Goal: Task Accomplishment & Management: Manage account settings

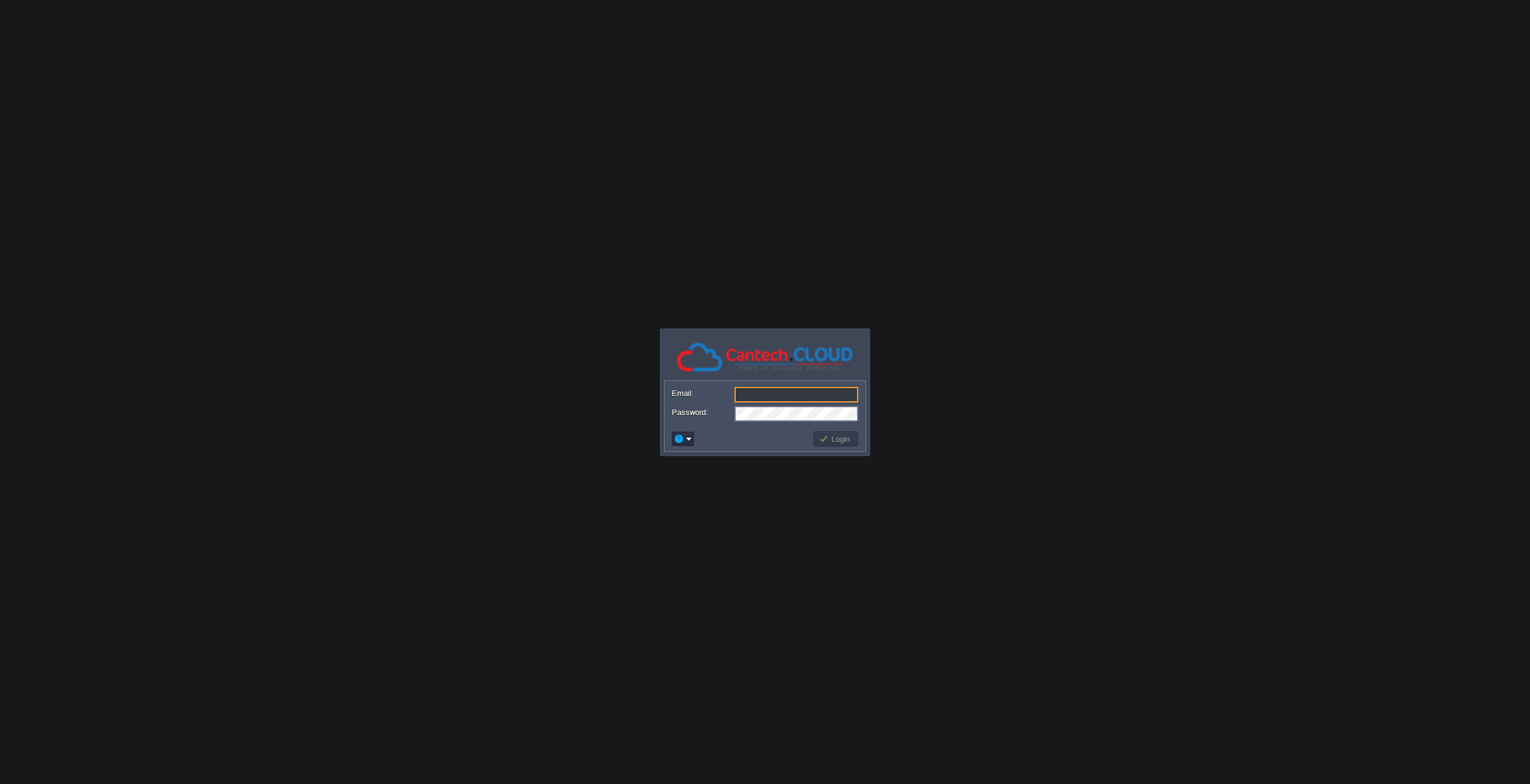
click at [757, 390] on input "Email:" at bounding box center [796, 395] width 124 height 16
paste input "[EMAIL_ADDRESS][DOMAIN_NAME]"
type input "[EMAIL_ADDRESS][DOMAIN_NAME]"
click at [820, 435] on button "Login" at bounding box center [836, 439] width 35 height 11
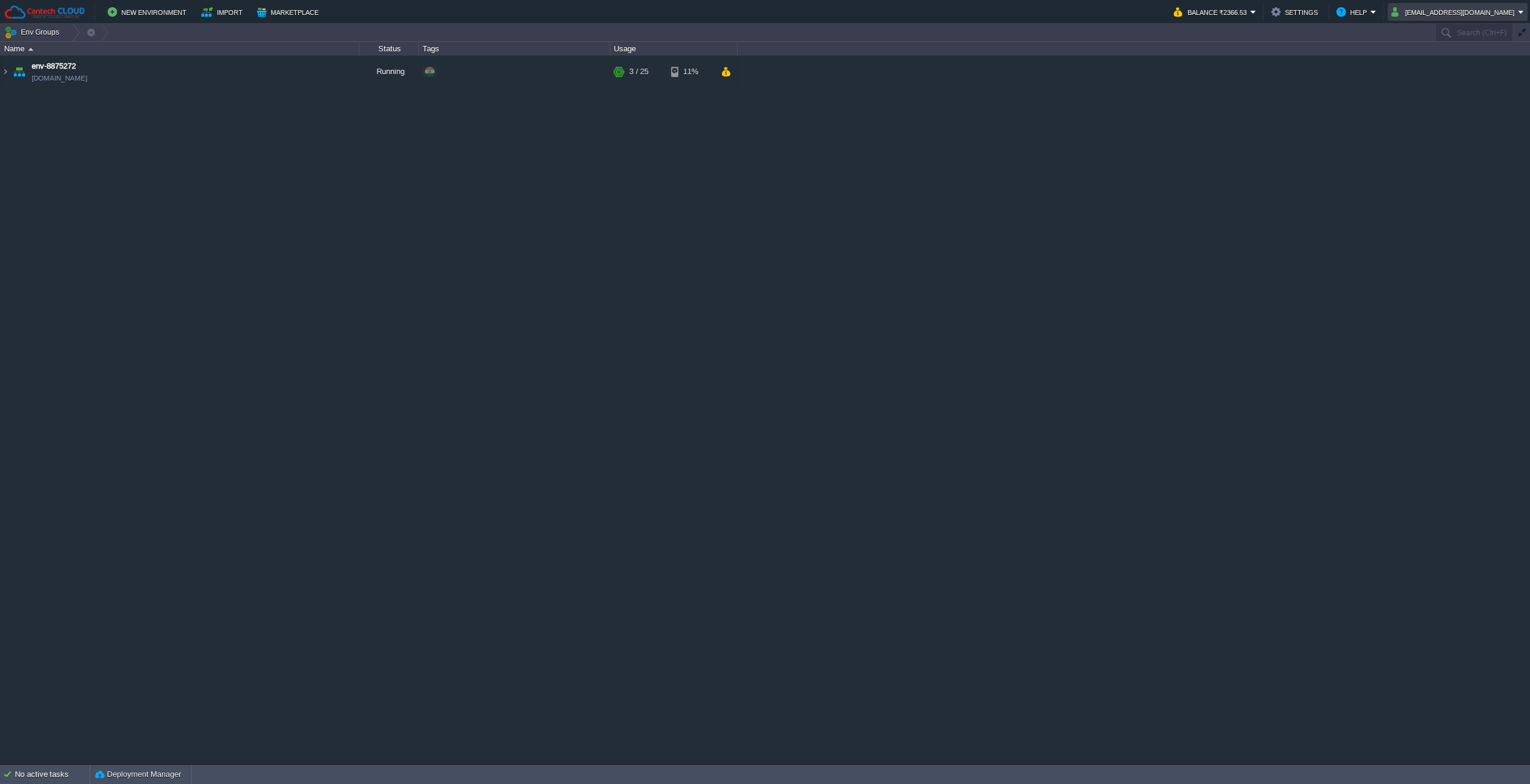
drag, startPoint x: 1464, startPoint y: 10, endPoint x: 1466, endPoint y: 20, distance: 10.2
click at [1464, 10] on button "[EMAIL_ADDRESS][DOMAIN_NAME]" at bounding box center [1455, 11] width 127 height 14
click at [1444, 65] on img at bounding box center [1442, 63] width 10 height 10
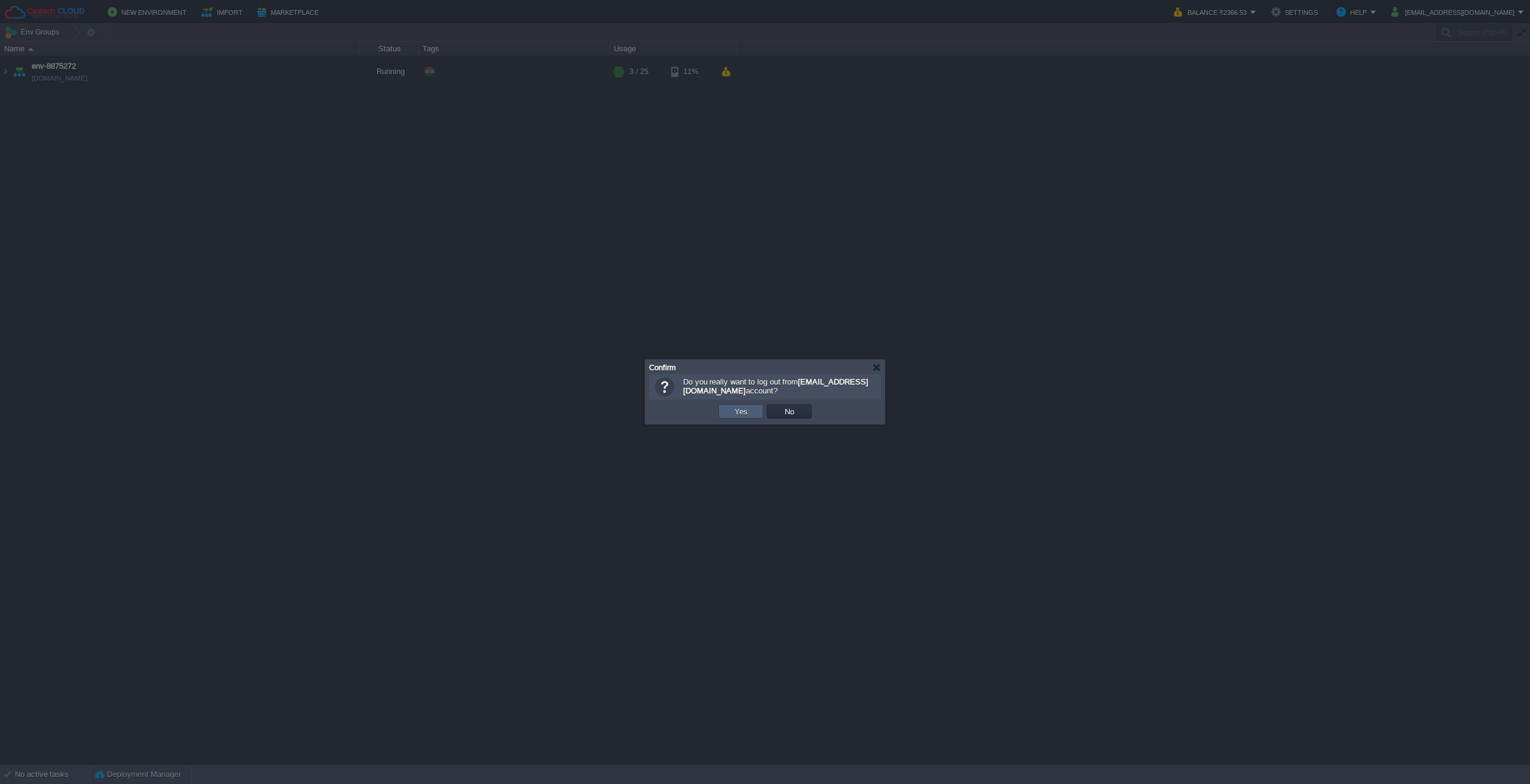
click at [735, 413] on button "Yes" at bounding box center [741, 411] width 20 height 11
